Goal: Task Accomplishment & Management: Use online tool/utility

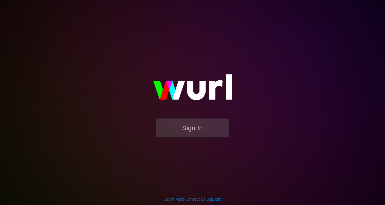
click at [190, 129] on button "Sign In" at bounding box center [192, 127] width 73 height 19
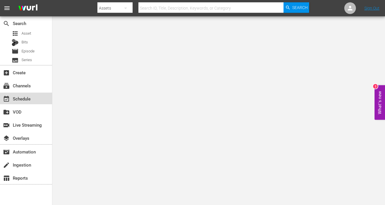
click at [28, 95] on div "event_available Schedule" at bounding box center [26, 98] width 52 height 12
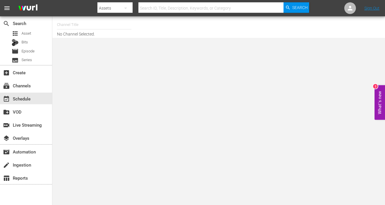
click at [74, 25] on input "text" at bounding box center [94, 25] width 74 height 14
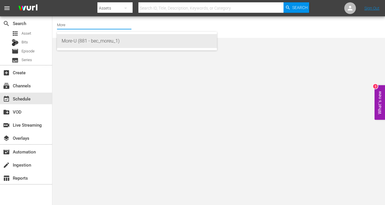
click at [76, 41] on div "More-U (881 - bec_moreu_1)" at bounding box center [137, 41] width 151 height 14
type input "More-U (881 - bec_moreu_1)"
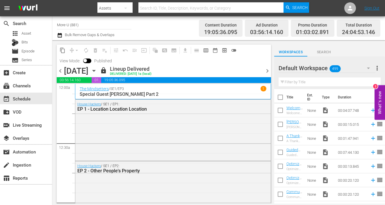
click at [266, 70] on span "chevron_right" at bounding box center [267, 70] width 7 height 7
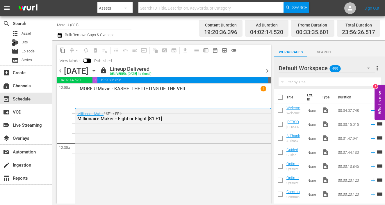
click at [266, 70] on span "chevron_right" at bounding box center [267, 70] width 7 height 7
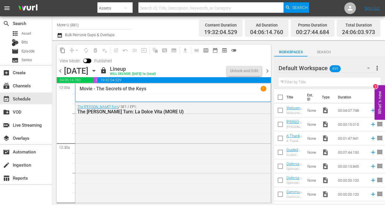
click at [266, 70] on span "chevron_right" at bounding box center [267, 70] width 7 height 7
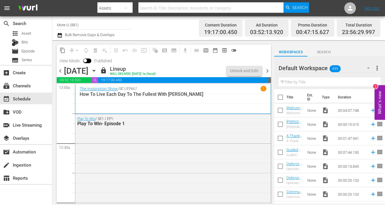
click at [267, 68] on span "chevron_right" at bounding box center [267, 70] width 7 height 7
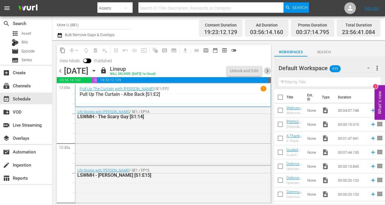
click at [268, 69] on span "chevron_right" at bounding box center [267, 70] width 7 height 7
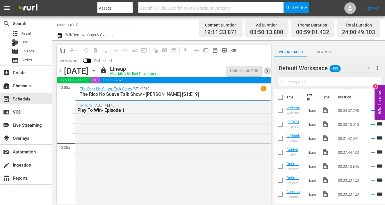
click at [268, 69] on span "chevron_right" at bounding box center [267, 70] width 7 height 7
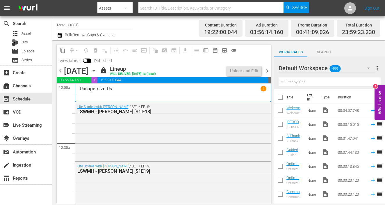
click at [268, 69] on span "chevron_right" at bounding box center [267, 70] width 7 height 7
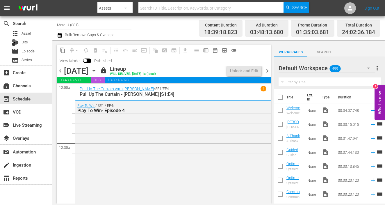
click at [268, 69] on span "chevron_right" at bounding box center [267, 70] width 7 height 7
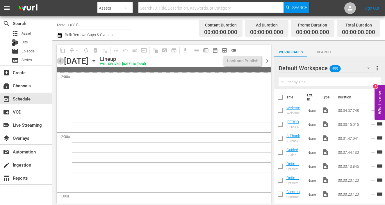
click at [58, 59] on span "chevron_left" at bounding box center [60, 60] width 7 height 7
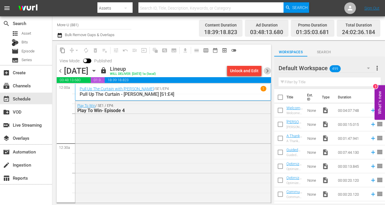
click at [268, 71] on span "chevron_right" at bounding box center [267, 70] width 7 height 7
